Goal: Transaction & Acquisition: Purchase product/service

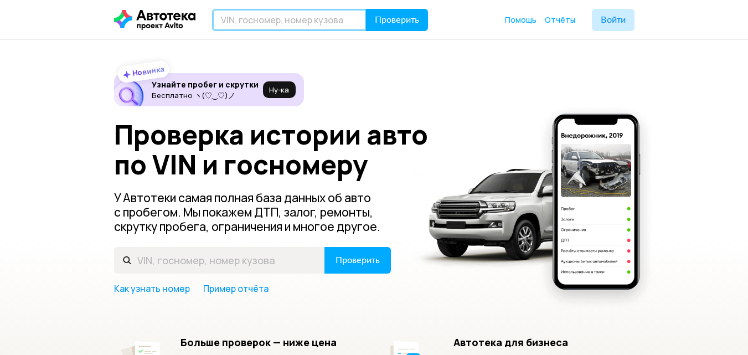
click at [265, 25] on input "text" at bounding box center [289, 20] width 155 height 22
paste input "[VEHICLE_IDENTIFICATION_NUMBER]"
type input "[VEHICLE_IDENTIFICATION_NUMBER]"
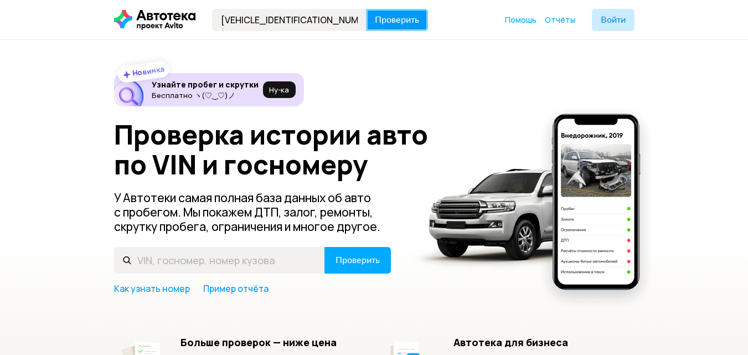
click at [407, 20] on span "Проверить" at bounding box center [397, 20] width 44 height 9
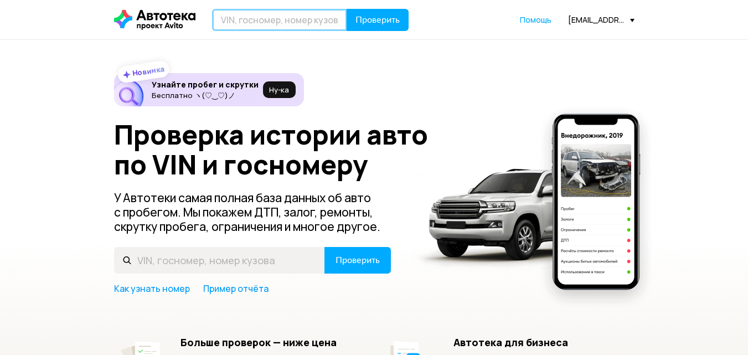
click at [266, 14] on input "text" at bounding box center [279, 20] width 135 height 22
paste input "[VEHICLE_IDENTIFICATION_NUMBER]"
type input "[VEHICLE_IDENTIFICATION_NUMBER]"
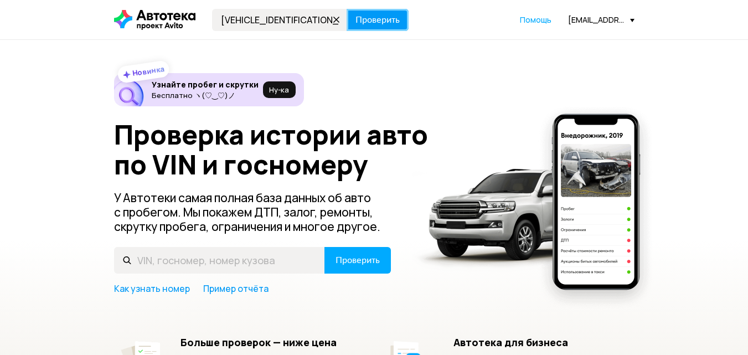
click at [393, 18] on span "Проверить" at bounding box center [378, 20] width 44 height 9
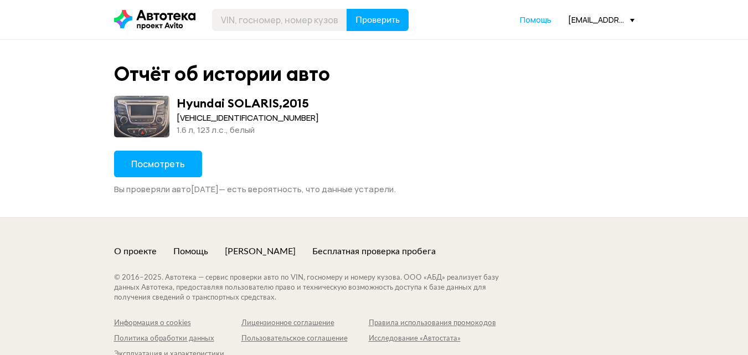
click at [173, 162] on span "Посмотреть" at bounding box center [158, 164] width 54 height 12
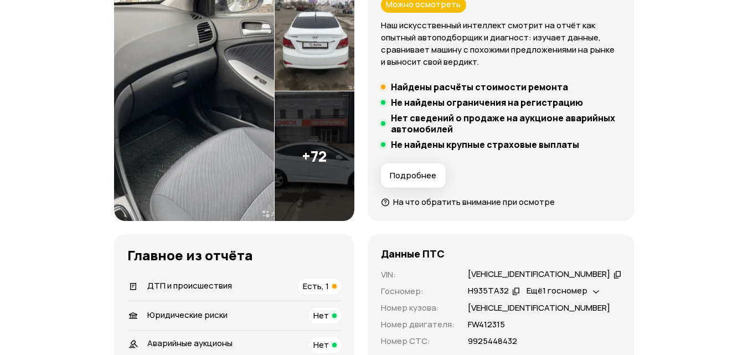
scroll to position [388, 0]
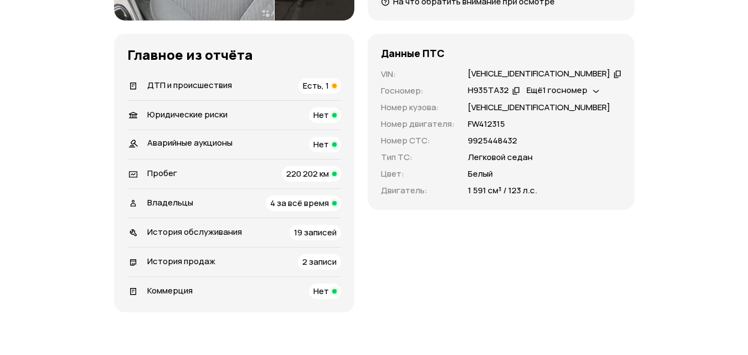
click at [329, 86] on span "Есть, 1" at bounding box center [316, 86] width 26 height 12
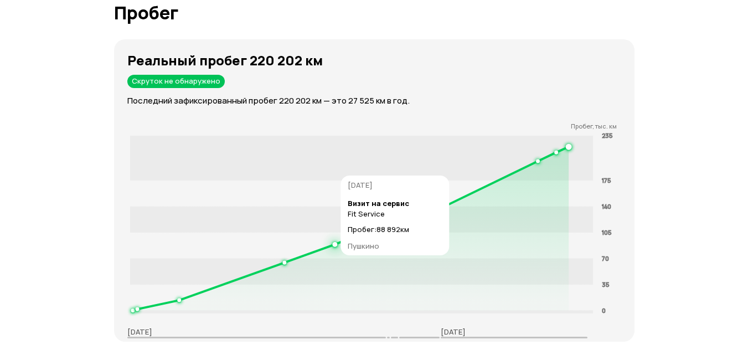
scroll to position [1862, 0]
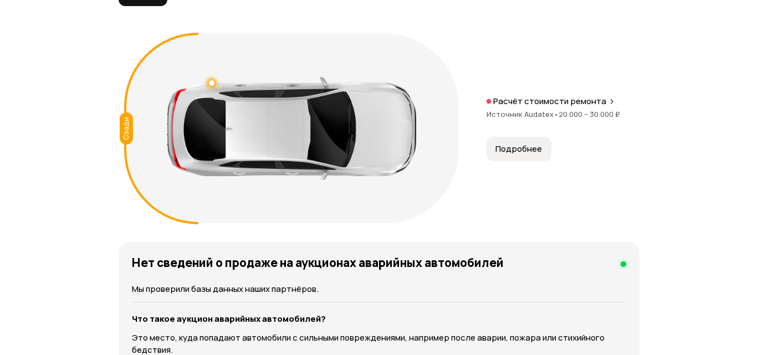
scroll to position [1329, 0]
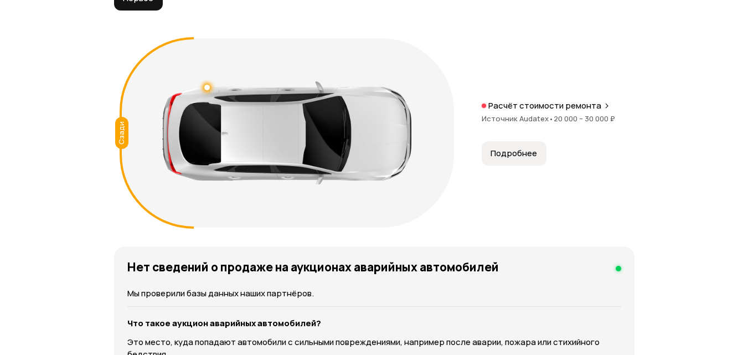
click at [604, 105] on icon at bounding box center [607, 105] width 7 height 9
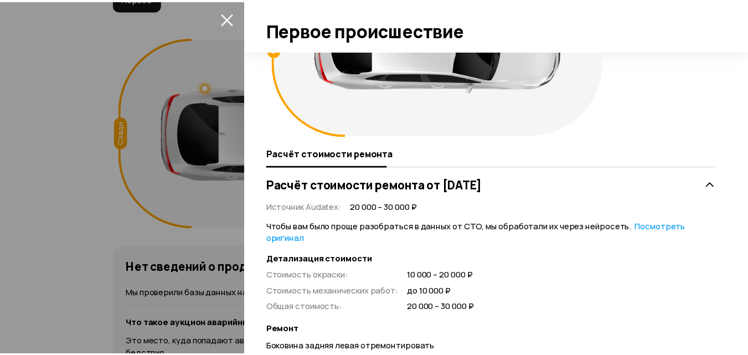
scroll to position [166, 0]
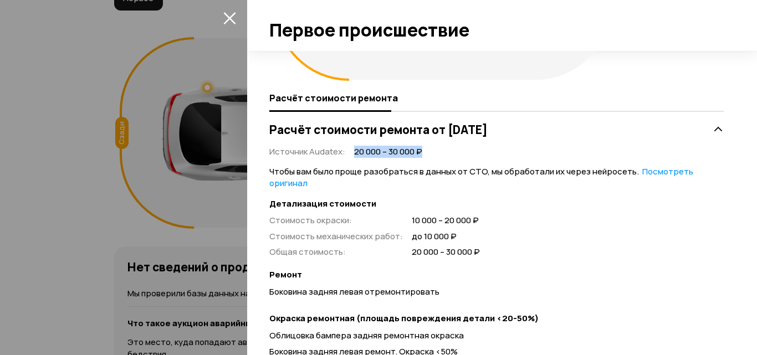
drag, startPoint x: 421, startPoint y: 151, endPoint x: 353, endPoint y: 157, distance: 67.8
click at [354, 157] on span "20 000 – 30 000 ₽" at bounding box center [388, 152] width 68 height 12
click at [477, 155] on div "Источник Audatex : 20 000 – 30 000 ₽ Чтобы вам было проще разобраться в данных …" at bounding box center [496, 295] width 454 height 309
drag, startPoint x: 355, startPoint y: 152, endPoint x: 445, endPoint y: 153, distance: 90.3
click at [445, 153] on div "Источник Audatex : 20 000 – 30 000 ₽ Чтобы вам было проще разобраться в данных …" at bounding box center [496, 295] width 454 height 309
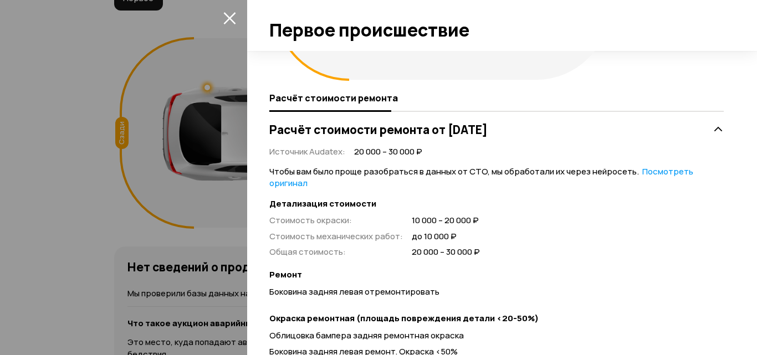
click at [458, 144] on div "Источник Audatex : 20 000 – 30 000 ₽ Чтобы вам было проще разобраться в данных …" at bounding box center [496, 295] width 454 height 309
click at [228, 16] on icon "закрыть" at bounding box center [229, 18] width 12 height 12
